Goal: Transaction & Acquisition: Purchase product/service

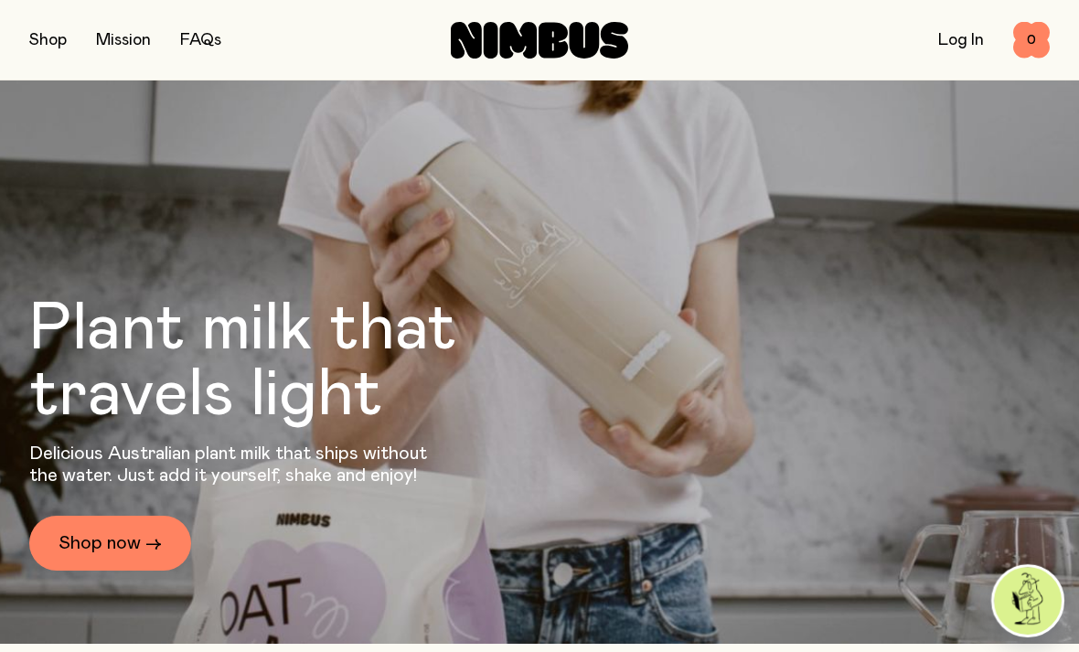
click at [158, 571] on link "Shop now →" at bounding box center [110, 543] width 162 height 55
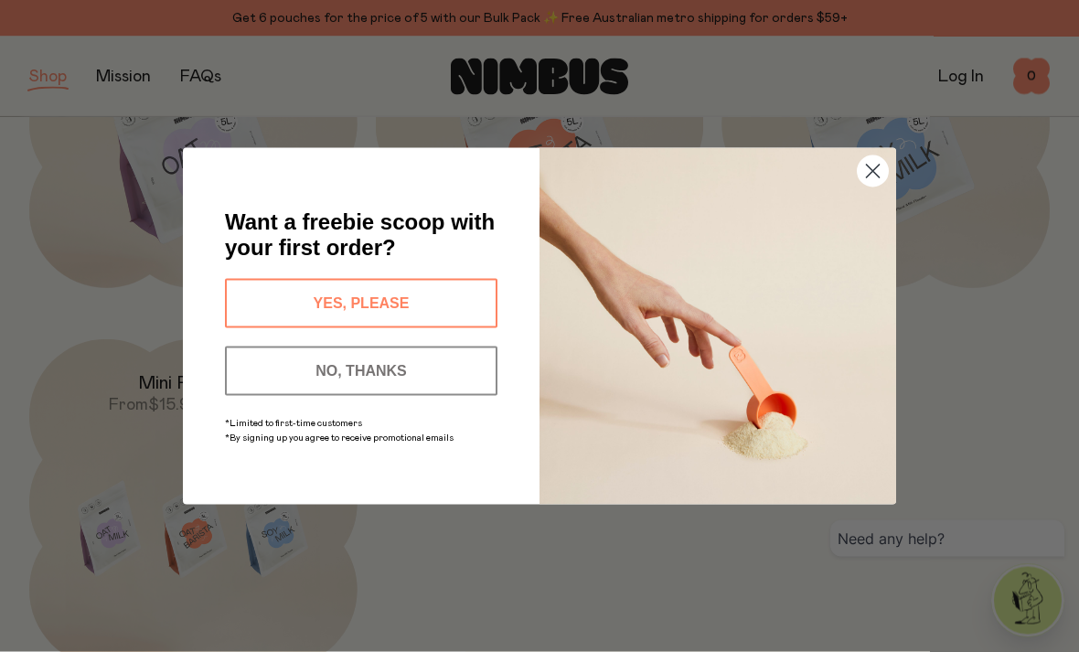
scroll to position [430, 0]
click at [865, 187] on icon "Close dialog" at bounding box center [873, 171] width 32 height 32
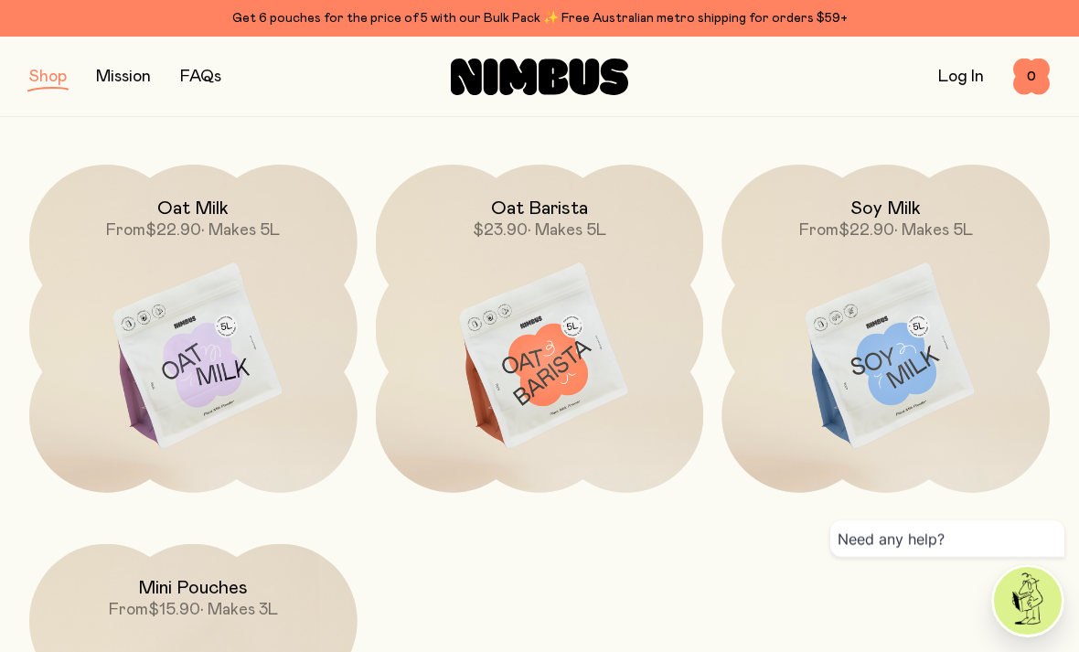
scroll to position [223, 0]
click at [225, 380] on img at bounding box center [193, 357] width 328 height 385
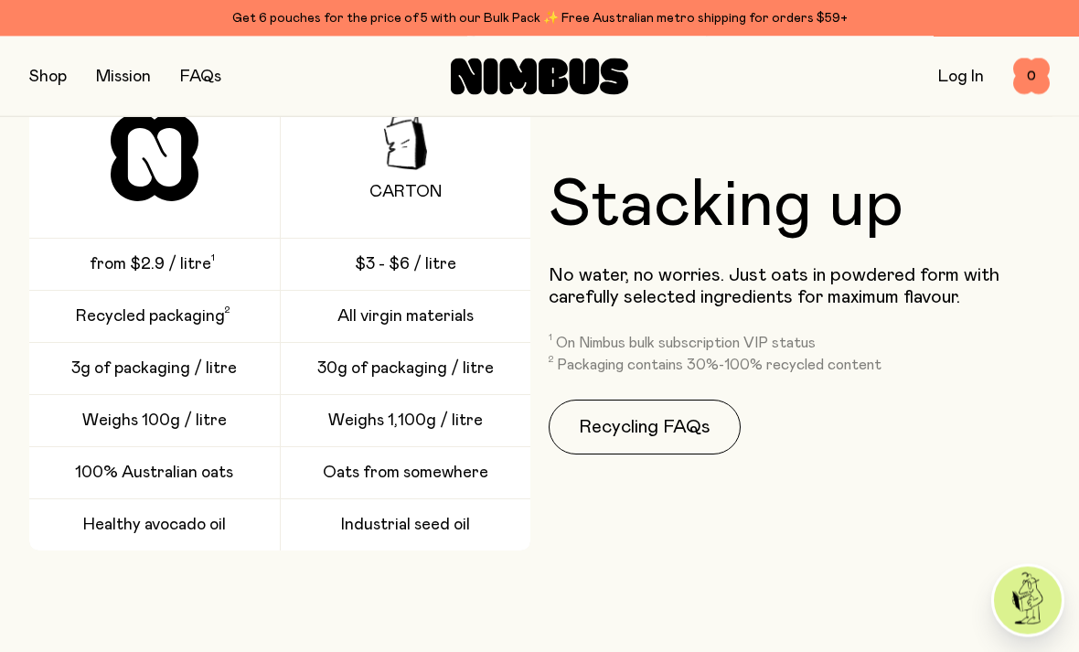
scroll to position [2429, 0]
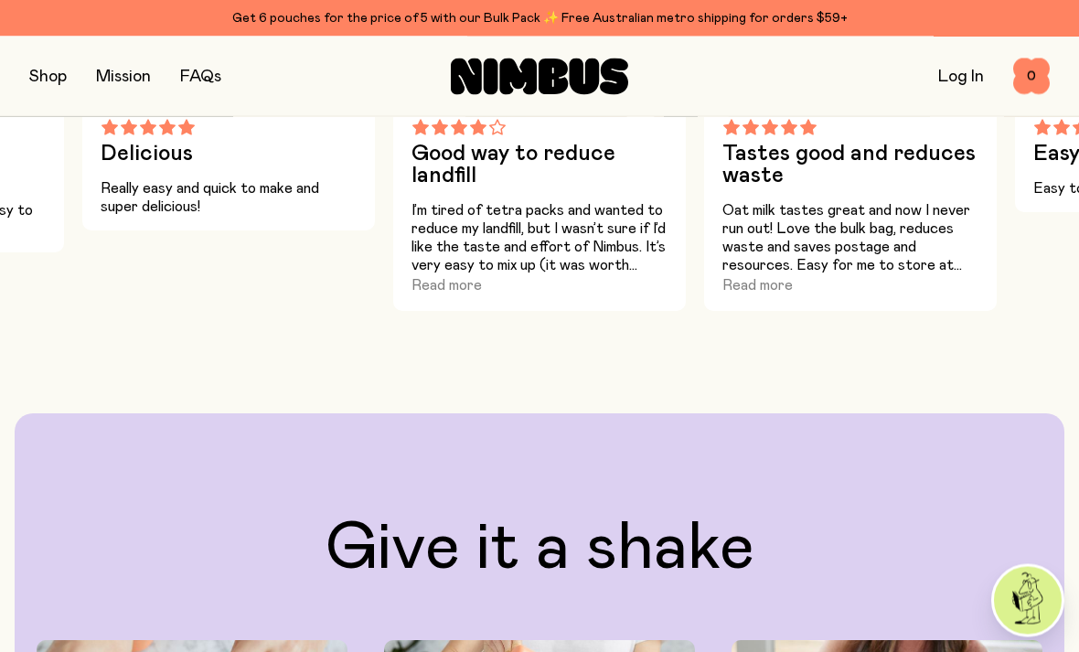
click at [55, 72] on button "button" at bounding box center [47, 77] width 37 height 26
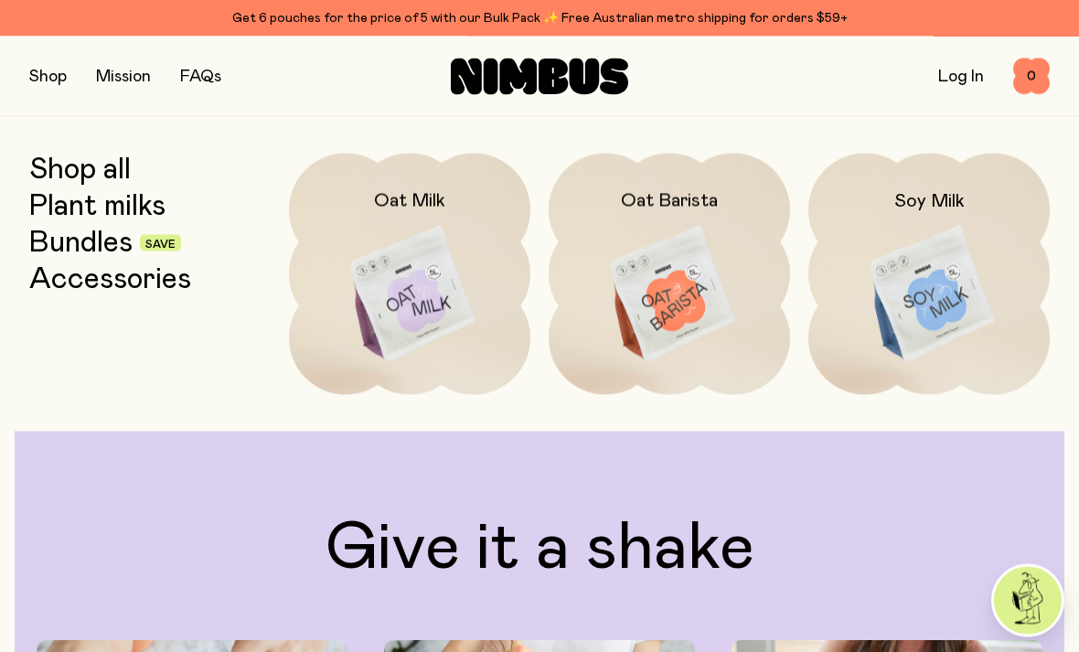
scroll to position [1218, 0]
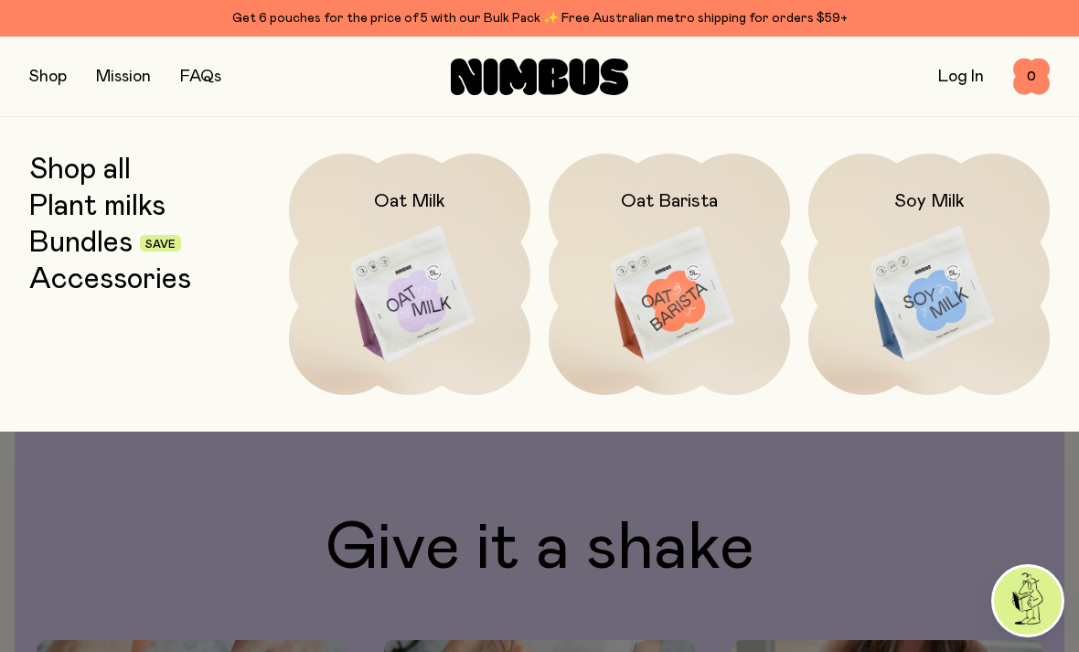
click at [126, 162] on link "Shop all" at bounding box center [80, 170] width 102 height 33
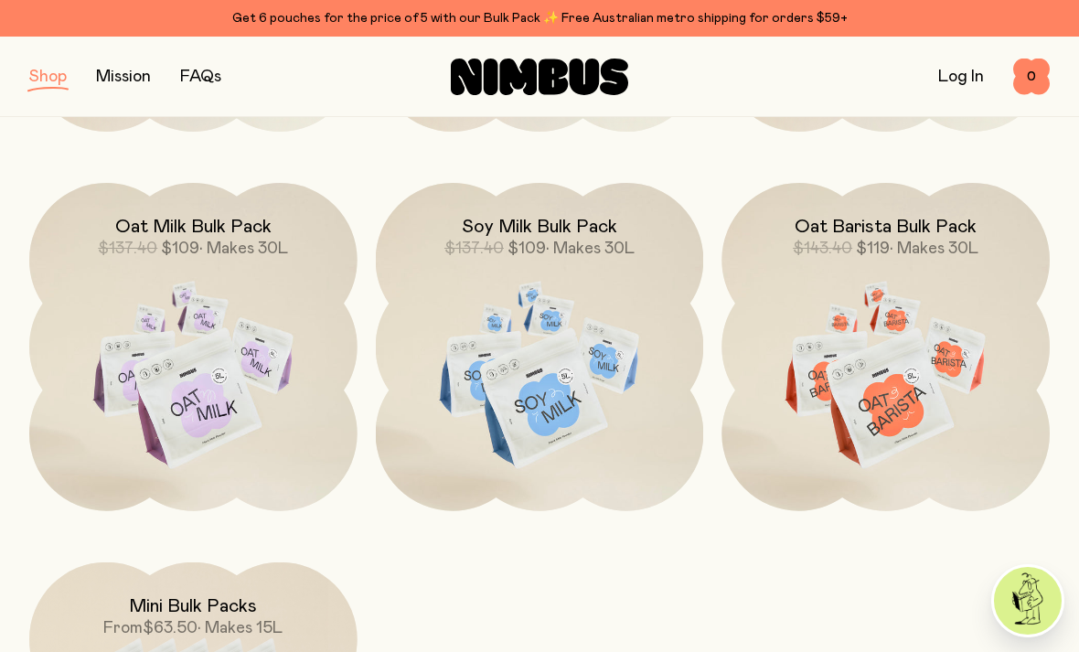
scroll to position [1550, 0]
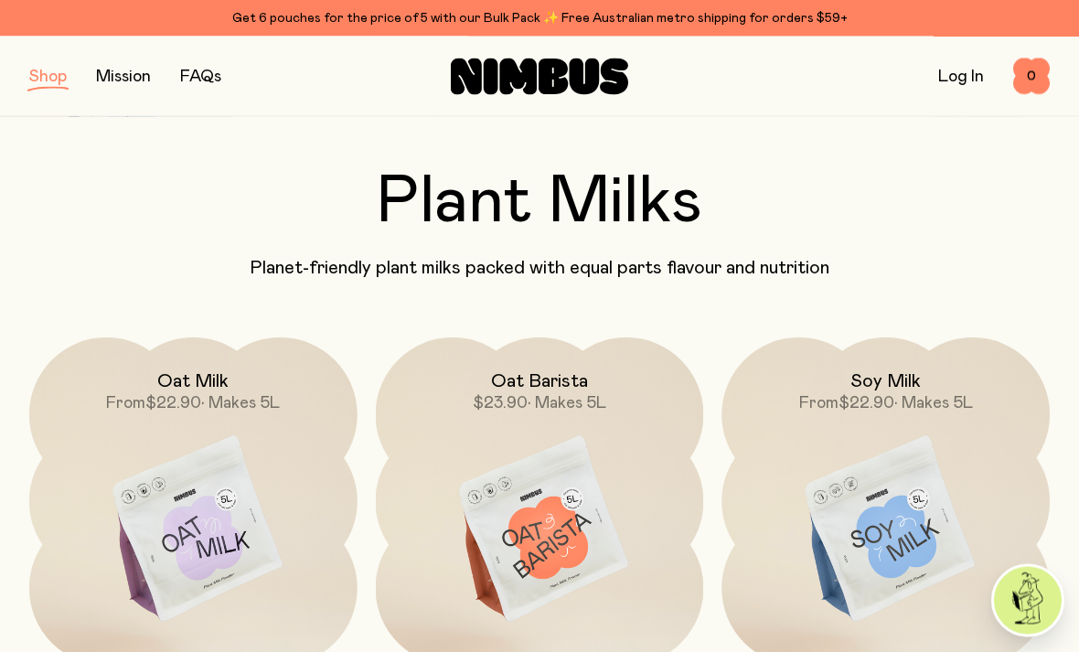
click at [66, 80] on button "button" at bounding box center [47, 77] width 37 height 26
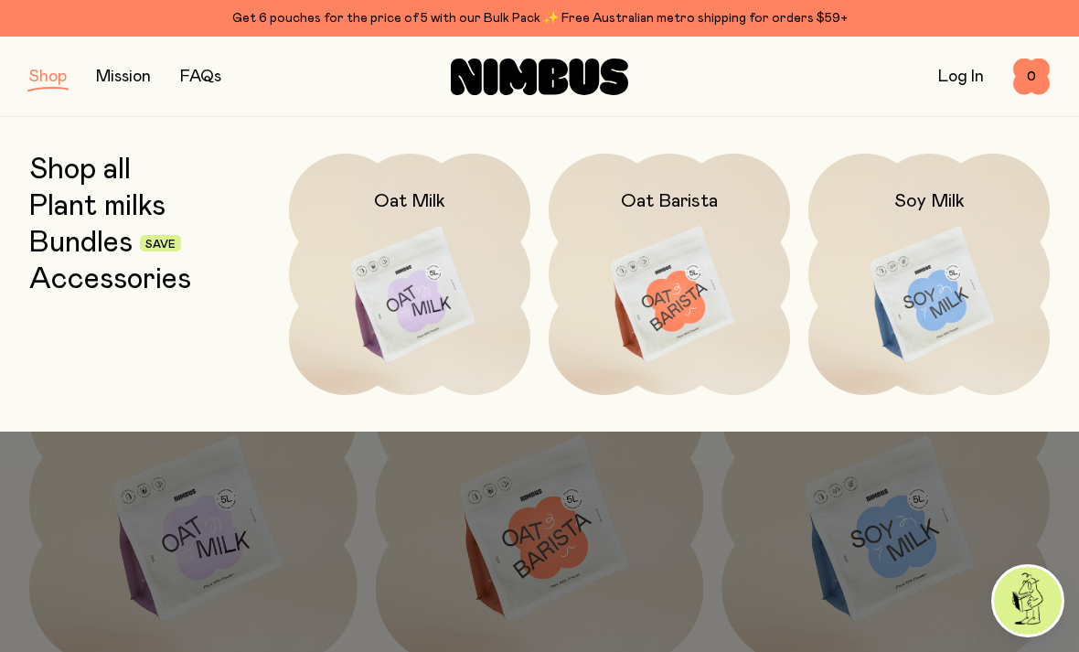
click at [378, 541] on div at bounding box center [539, 326] width 1079 height 652
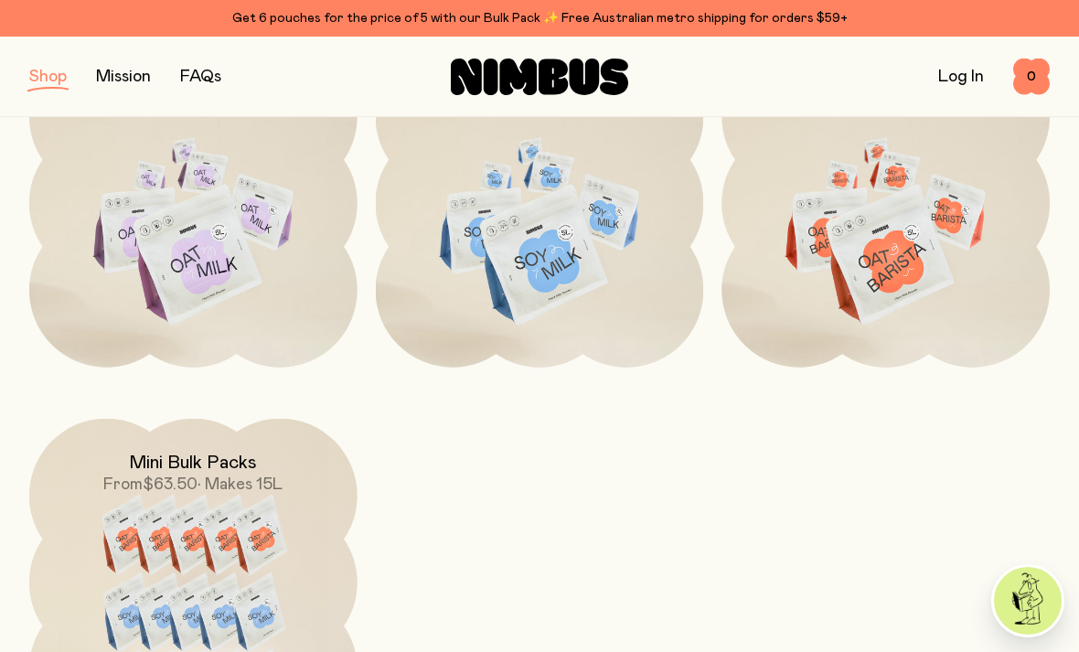
scroll to position [1656, 0]
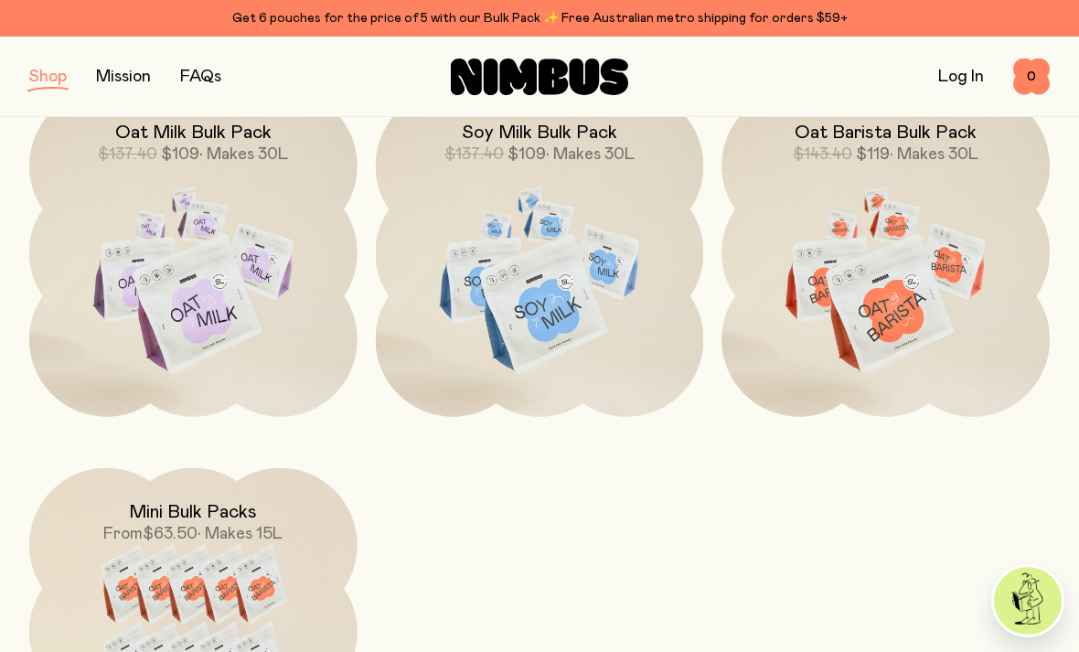
click at [251, 338] on img at bounding box center [193, 281] width 328 height 385
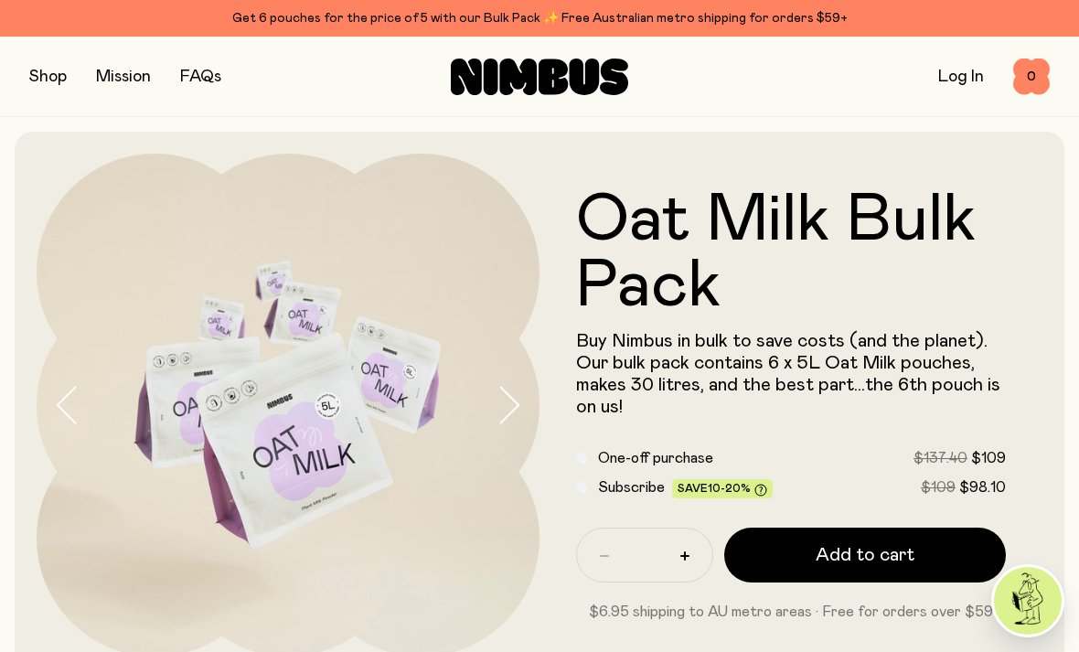
click at [62, 80] on button "button" at bounding box center [47, 77] width 37 height 26
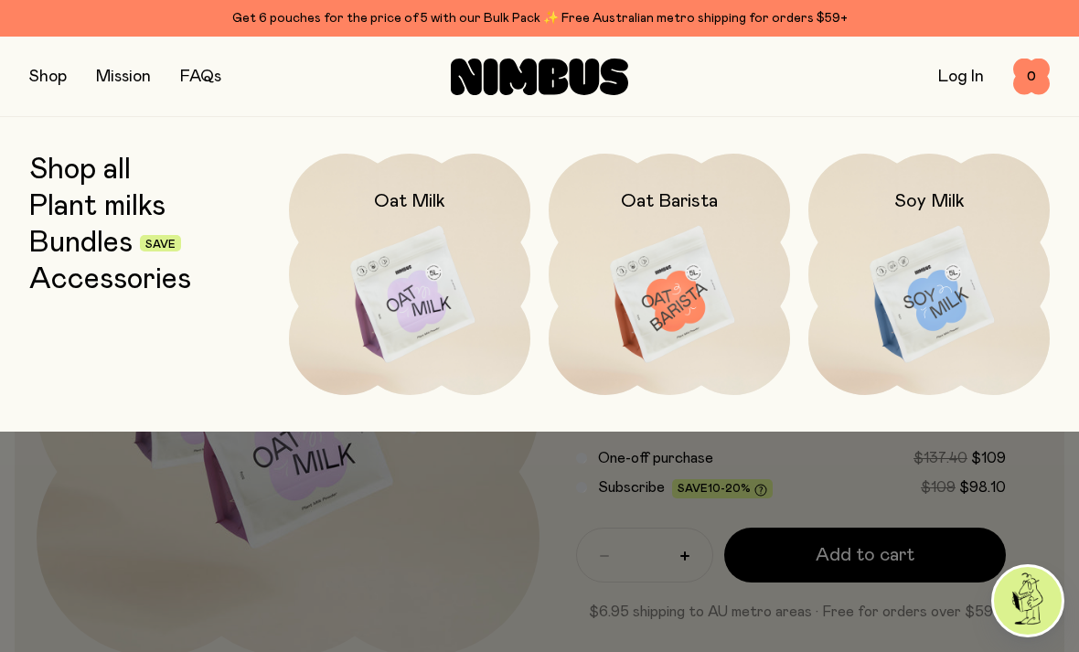
click at [526, 533] on div at bounding box center [539, 326] width 1079 height 652
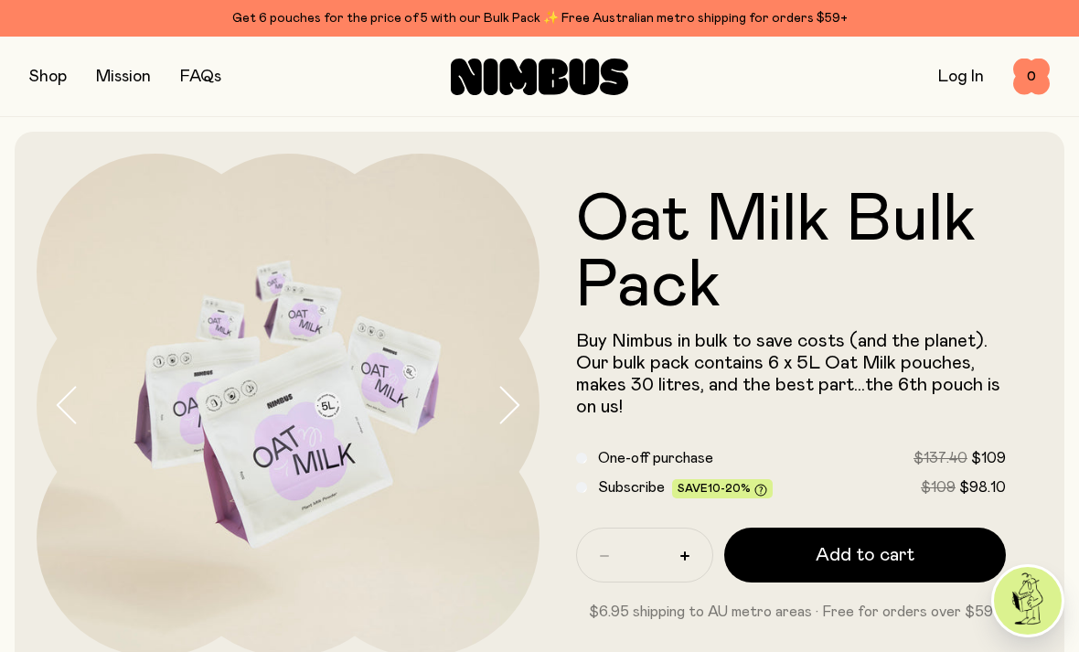
click at [50, 77] on button "button" at bounding box center [47, 77] width 37 height 26
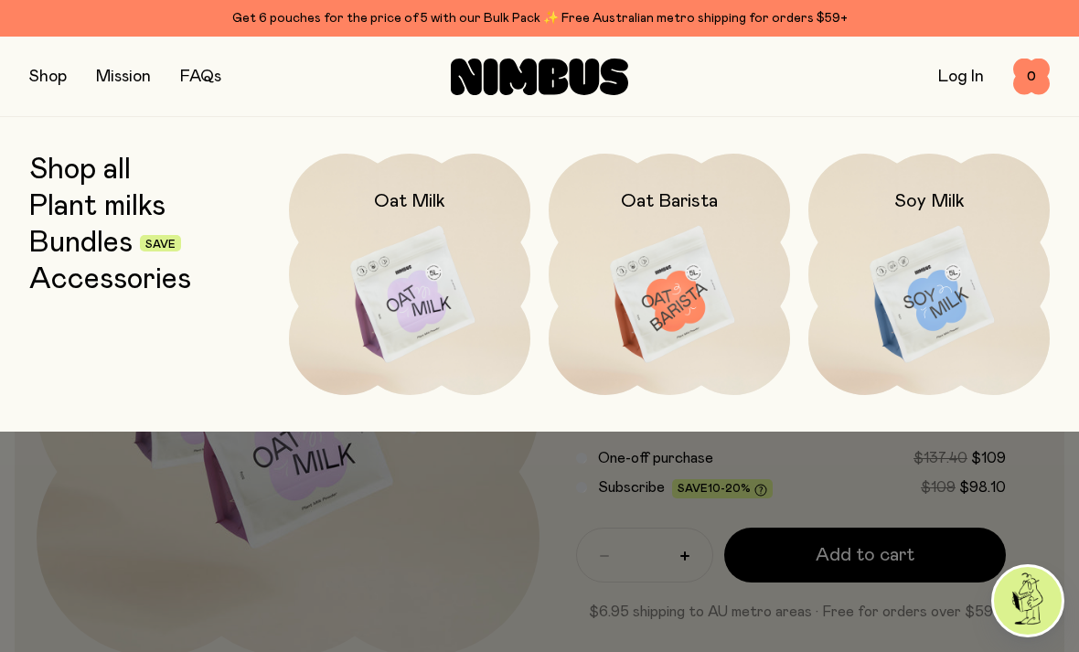
click at [442, 538] on div at bounding box center [539, 326] width 1079 height 652
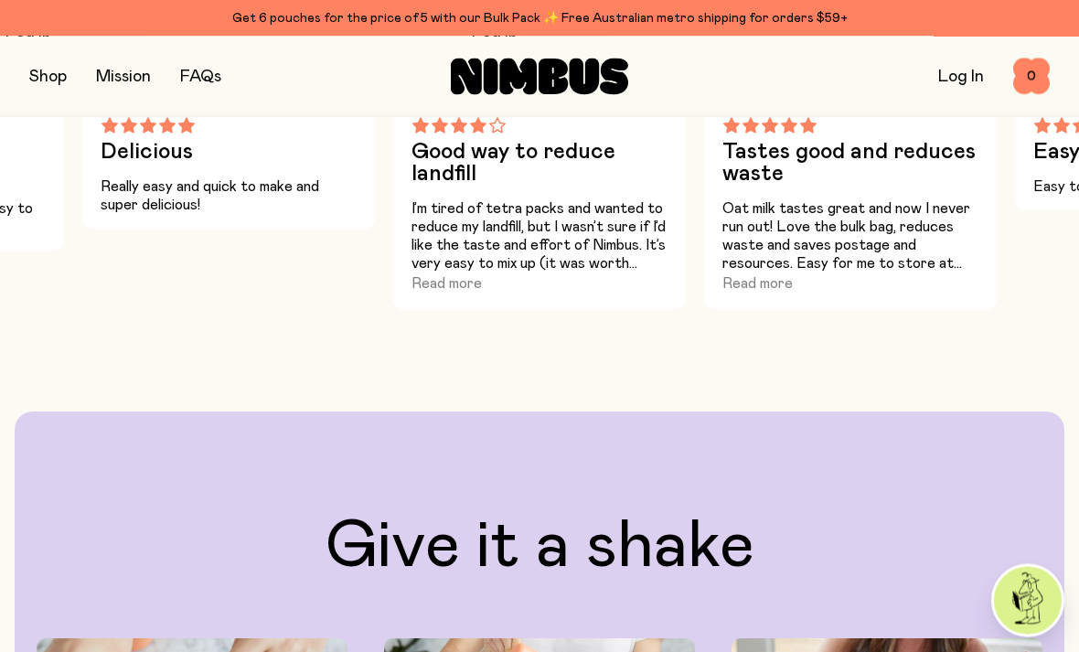
scroll to position [1149, 0]
